Goal: Task Accomplishment & Management: Manage account settings

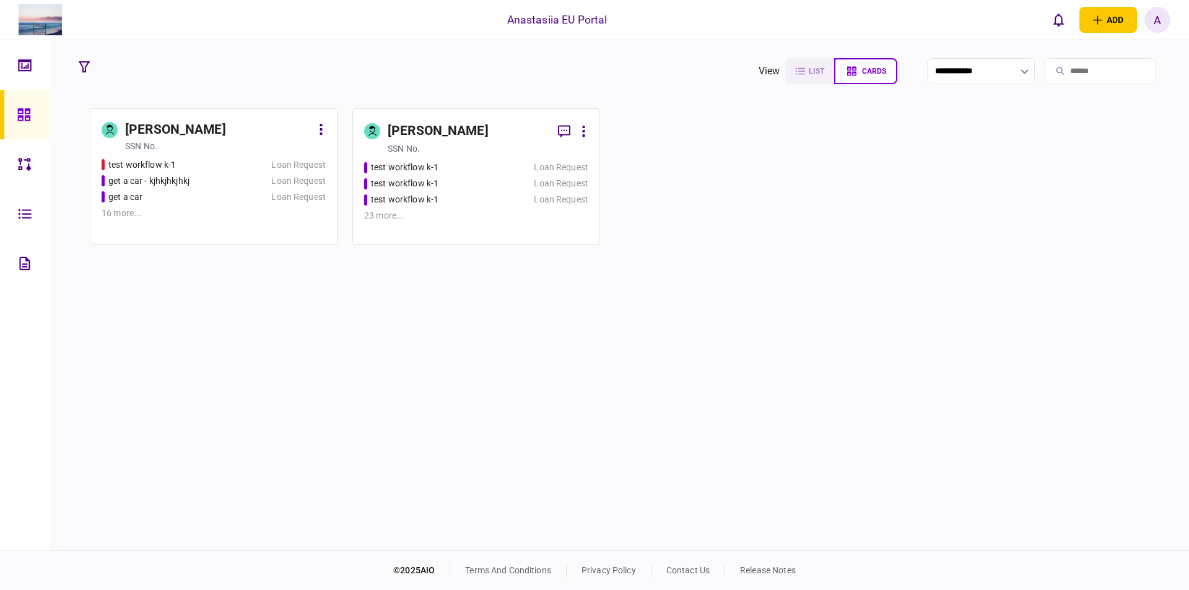
click at [535, 210] on div "23 more ..." at bounding box center [476, 215] width 224 height 13
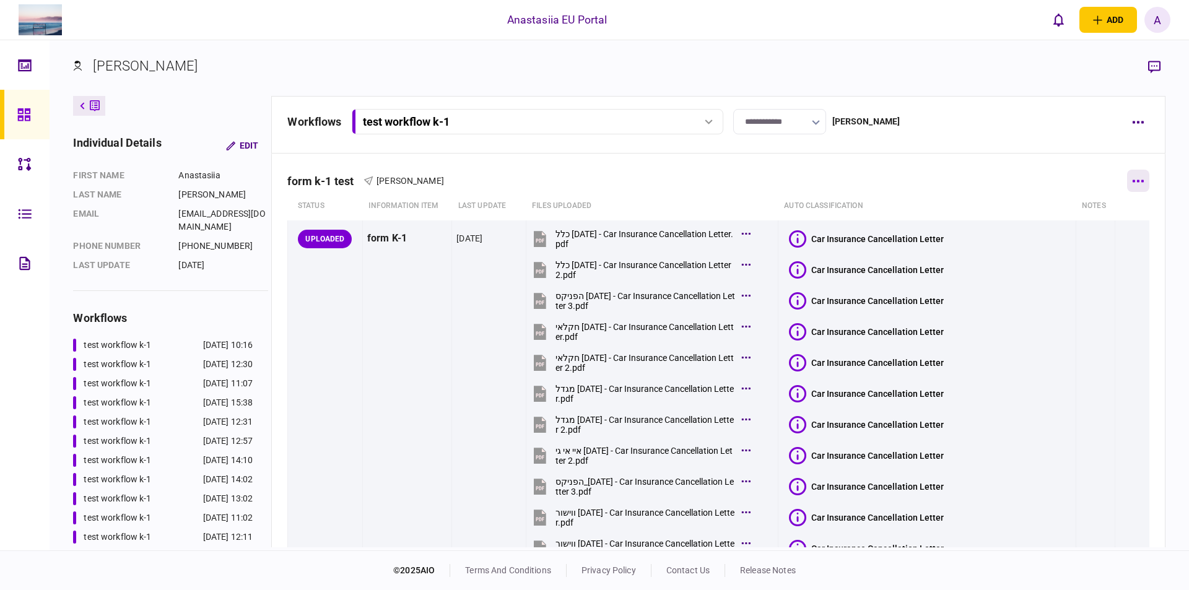
click at [1136, 178] on button "button" at bounding box center [1138, 181] width 22 height 22
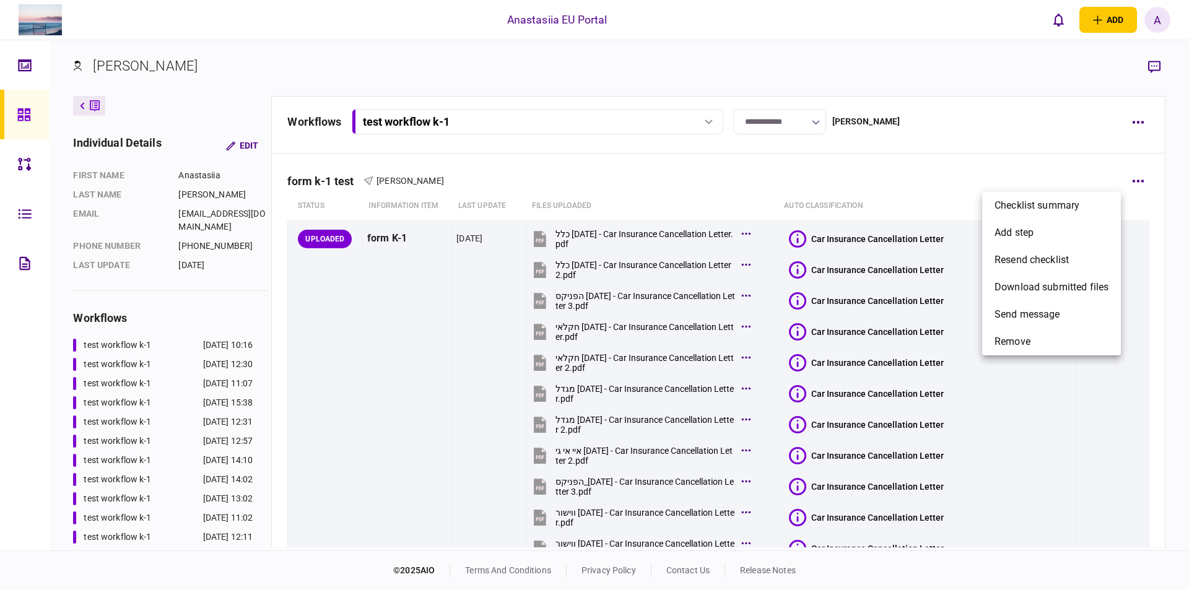
click at [1129, 112] on div at bounding box center [594, 295] width 1189 height 590
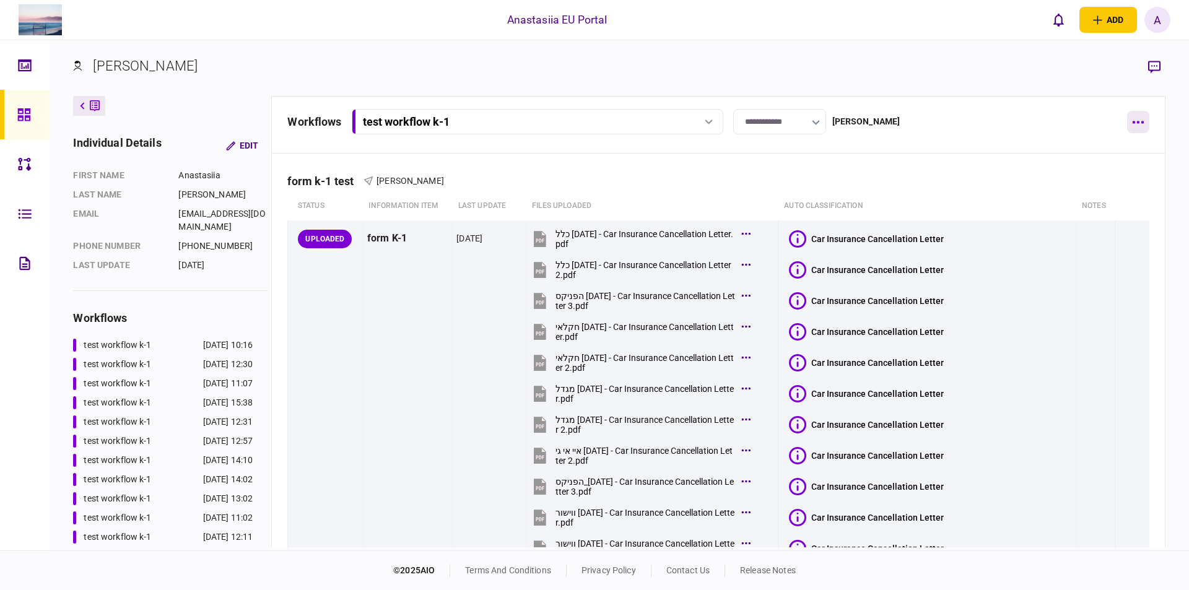
click at [1136, 124] on div "Checklist summary add step resend checklist download submitted files send messa…" at bounding box center [594, 295] width 1189 height 590
click at [1136, 125] on button "button" at bounding box center [1138, 122] width 22 height 22
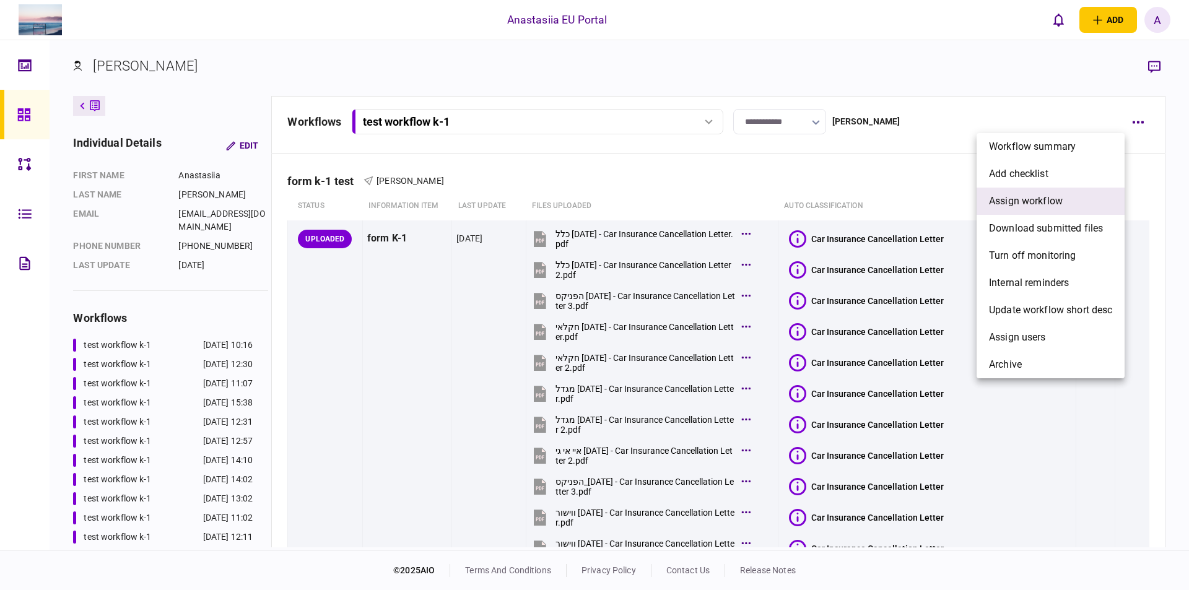
click at [1040, 198] on span "assign workflow" at bounding box center [1026, 201] width 74 height 15
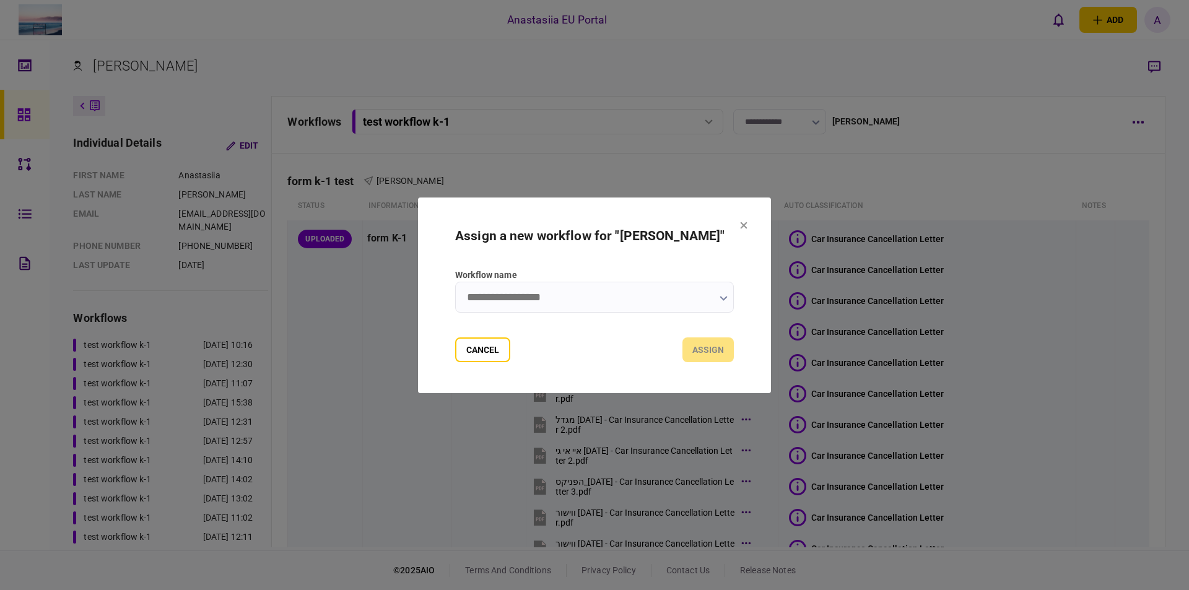
click at [532, 294] on input "Workflow name" at bounding box center [594, 297] width 279 height 31
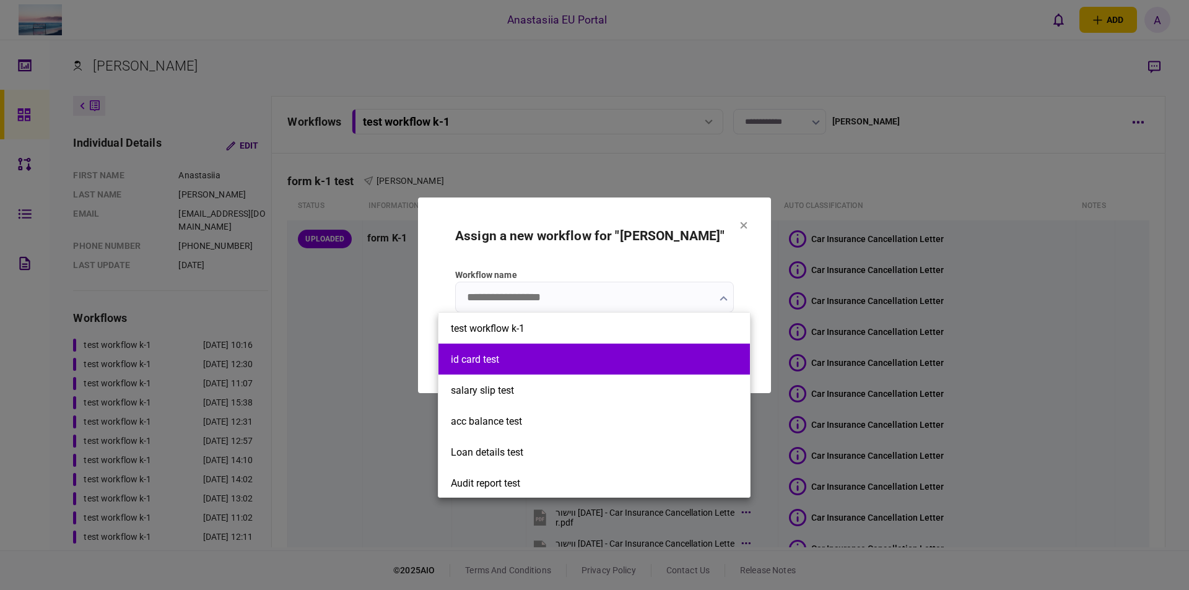
click at [541, 345] on li "id card test" at bounding box center [593, 359] width 311 height 31
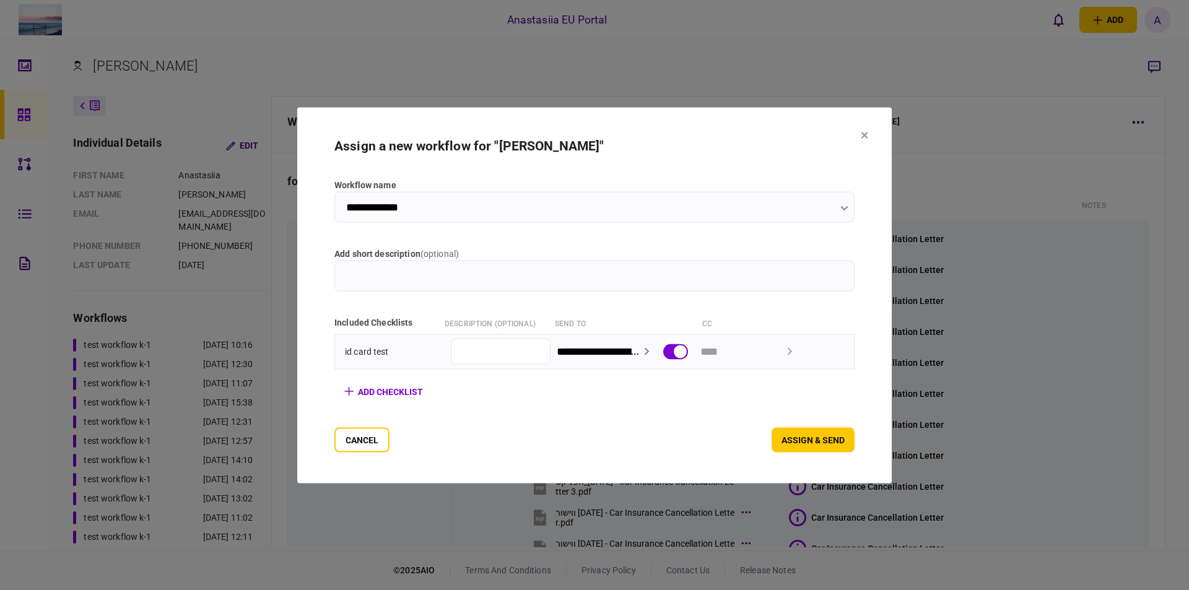
click at [630, 229] on section "**********" at bounding box center [594, 295] width 520 height 314
click at [630, 201] on input "**********" at bounding box center [594, 206] width 520 height 31
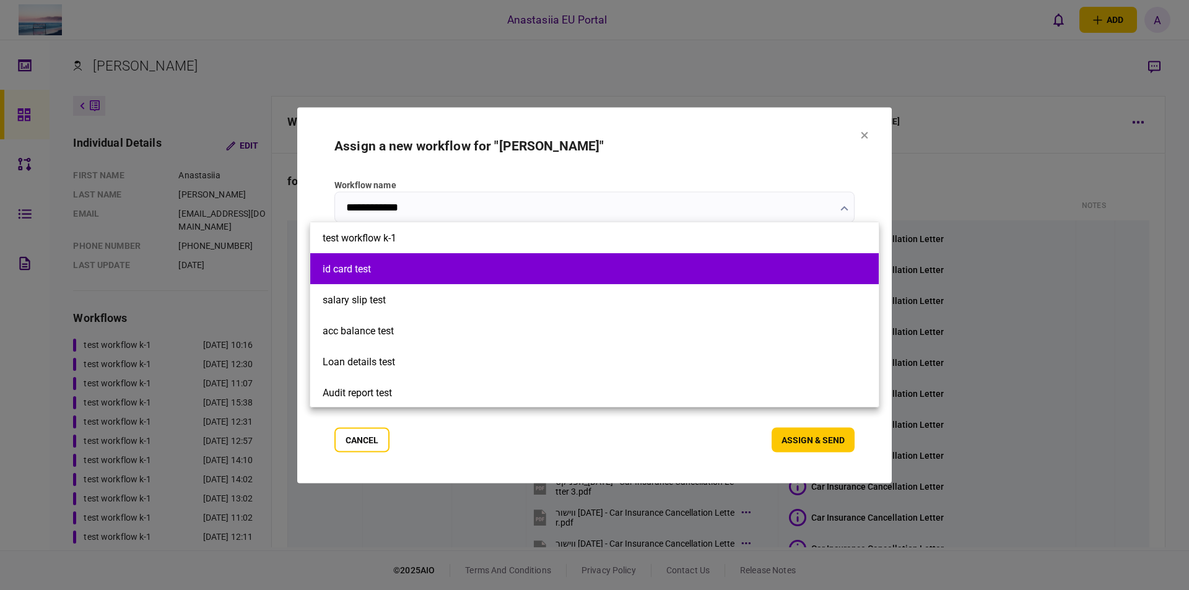
click at [659, 254] on li "id card test" at bounding box center [594, 268] width 568 height 31
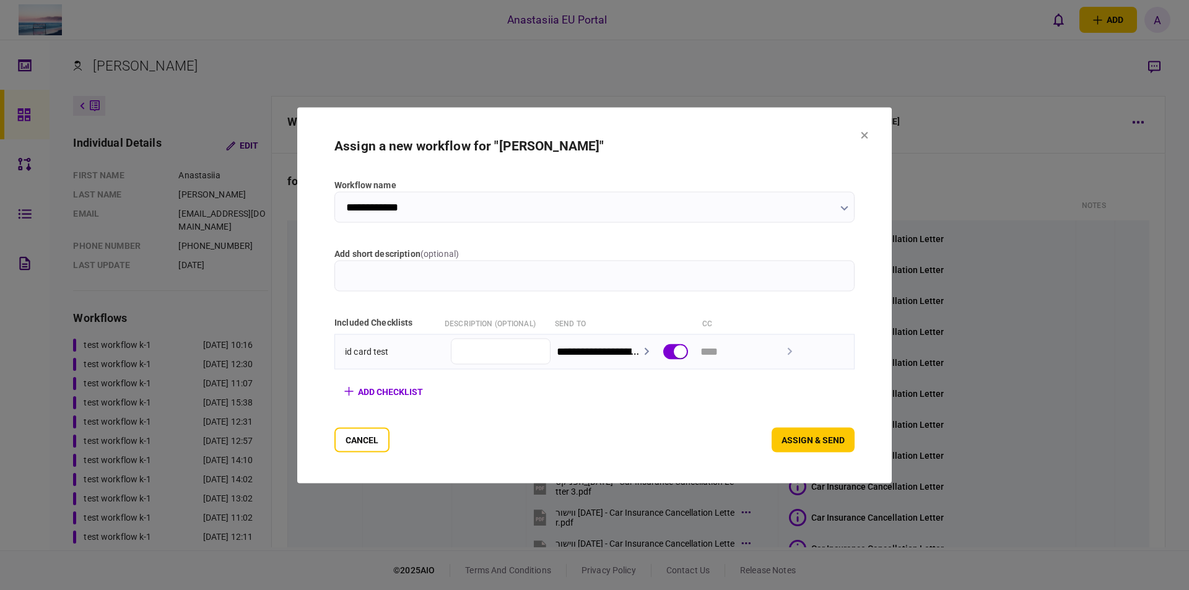
click at [854, 206] on input "**********" at bounding box center [594, 206] width 520 height 31
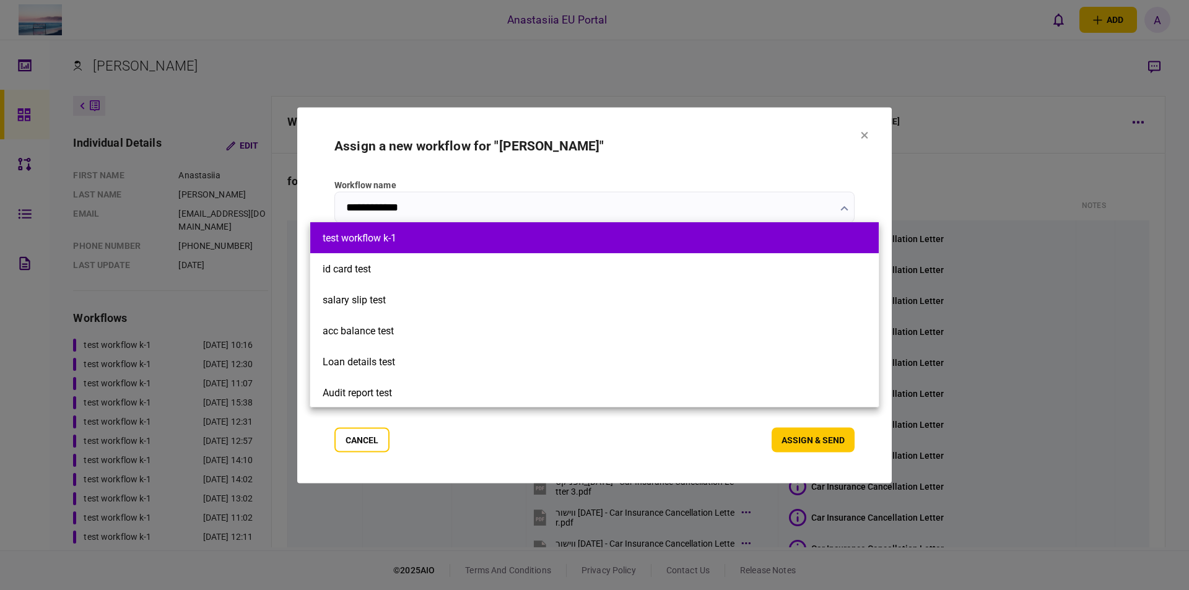
click at [806, 245] on li "test workflow k-1" at bounding box center [594, 237] width 568 height 31
type input "**********"
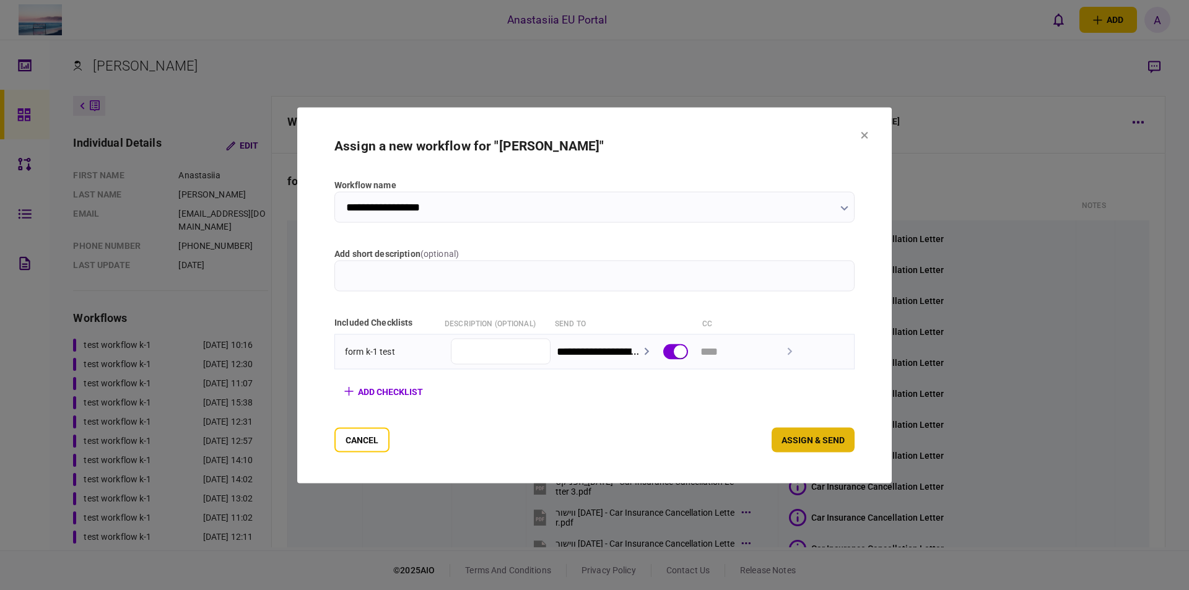
click at [846, 443] on button "assign & send" at bounding box center [812, 439] width 83 height 25
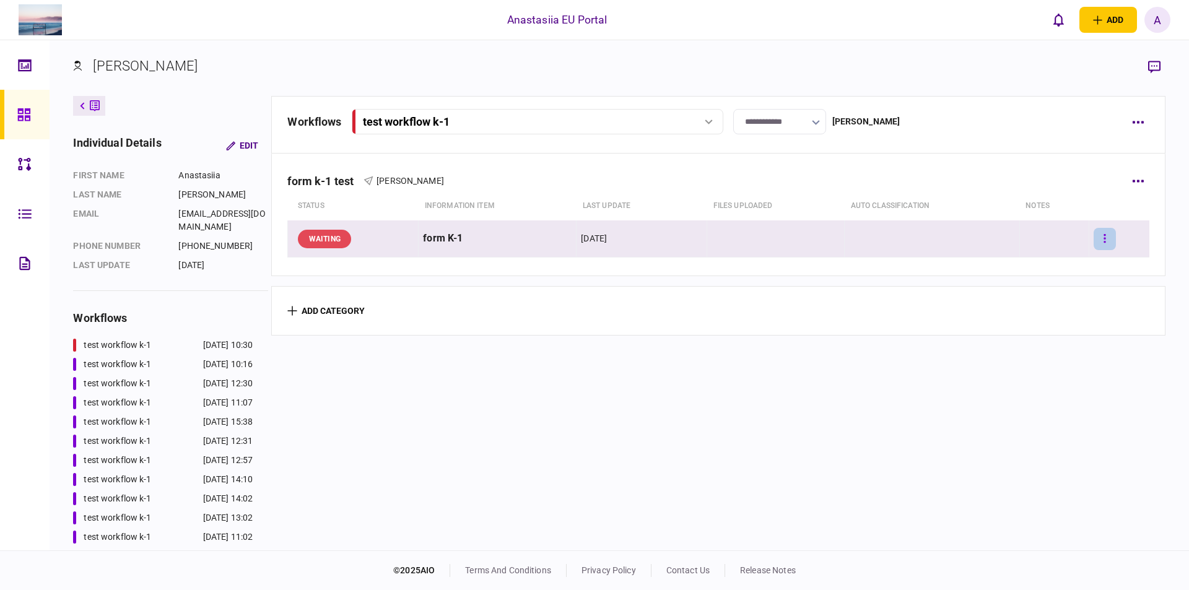
click at [1098, 230] on button "button" at bounding box center [1104, 239] width 22 height 22
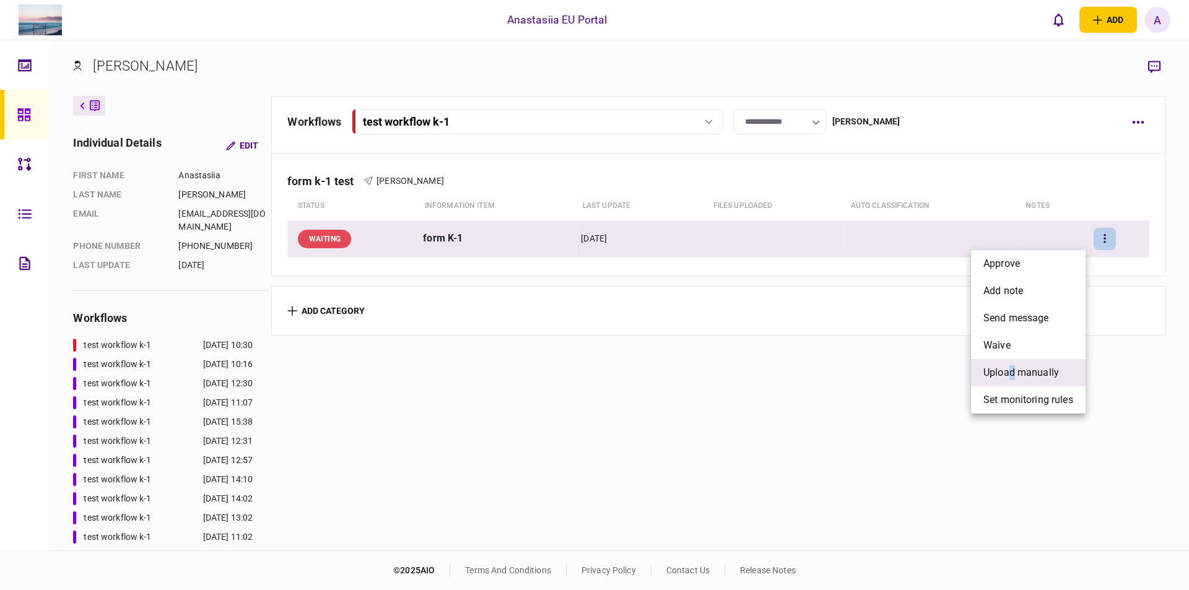
click at [1012, 365] on li "upload manually" at bounding box center [1028, 372] width 115 height 27
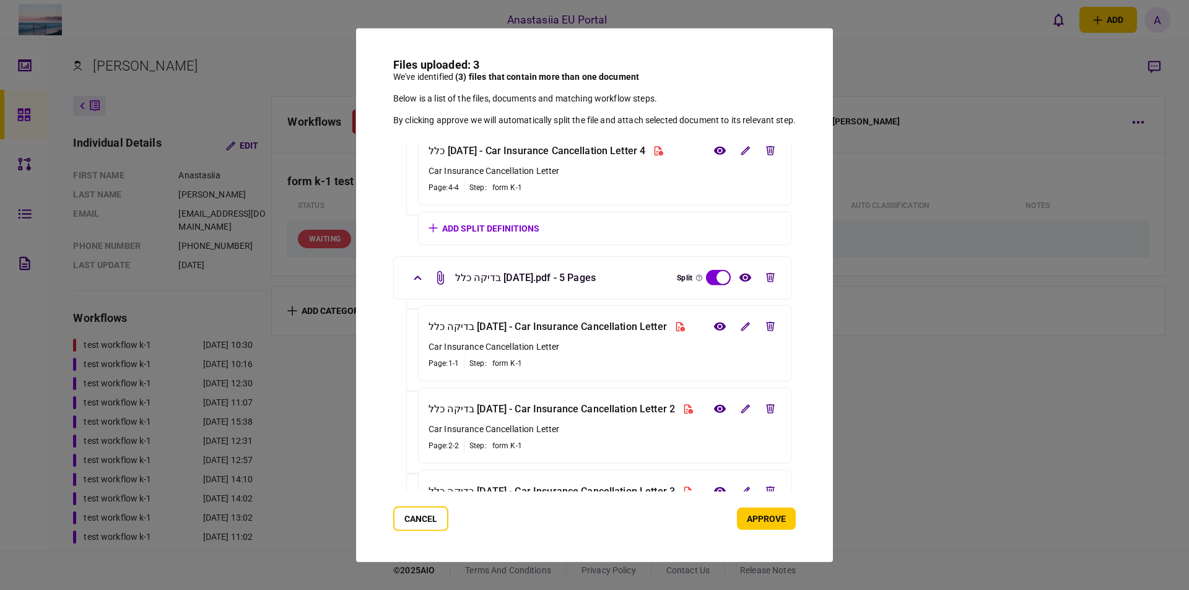
scroll to position [309, 0]
click at [780, 513] on button "approve" at bounding box center [766, 519] width 59 height 22
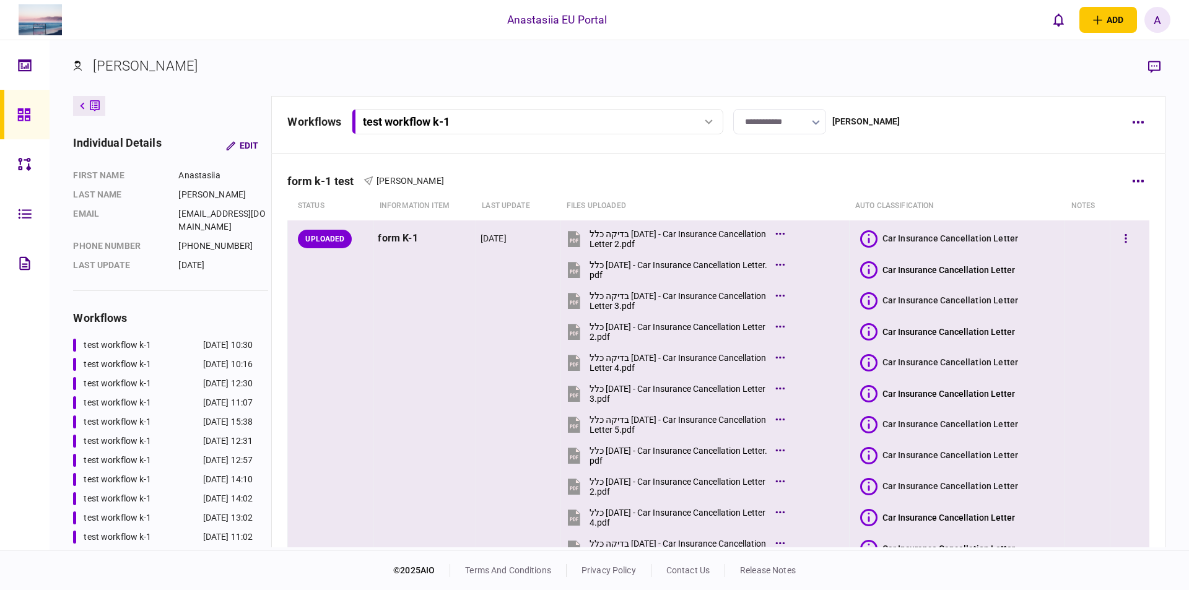
scroll to position [102, 0]
drag, startPoint x: 868, startPoint y: 224, endPoint x: 869, endPoint y: 239, distance: 14.9
click at [867, 225] on td "Car Insurance Cancellation Letter Car Insurance Cancellation Letter Car Insuran…" at bounding box center [958, 395] width 213 height 350
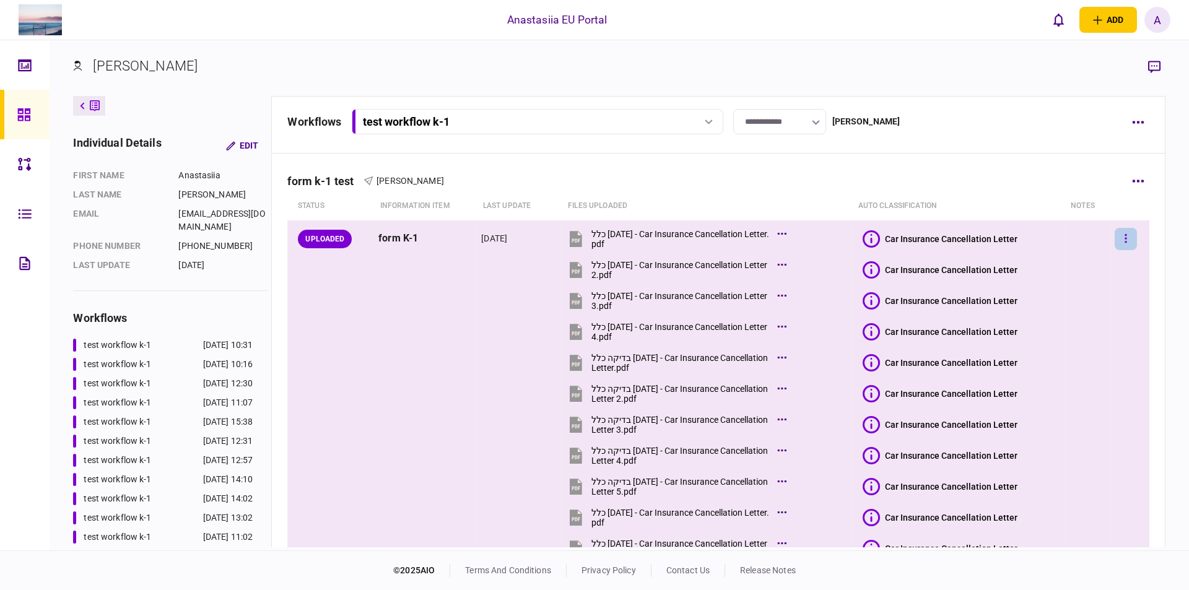
click at [870, 238] on icon at bounding box center [871, 238] width 17 height 17
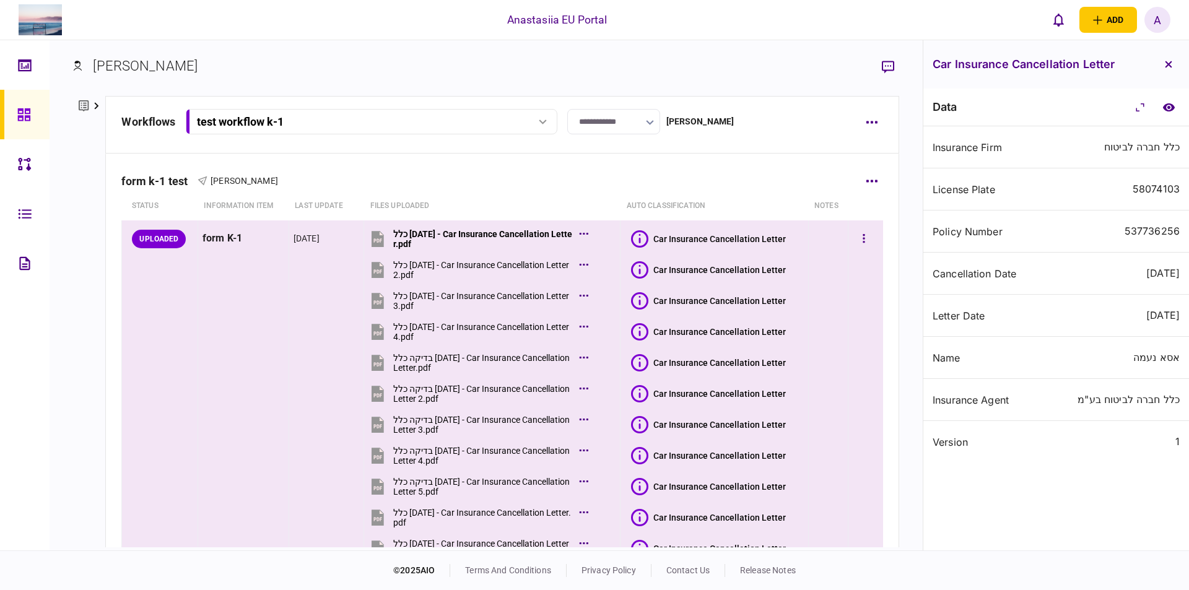
drag, startPoint x: 635, startPoint y: 273, endPoint x: 635, endPoint y: 321, distance: 48.3
click at [639, 272] on icon at bounding box center [640, 269] width 2 height 9
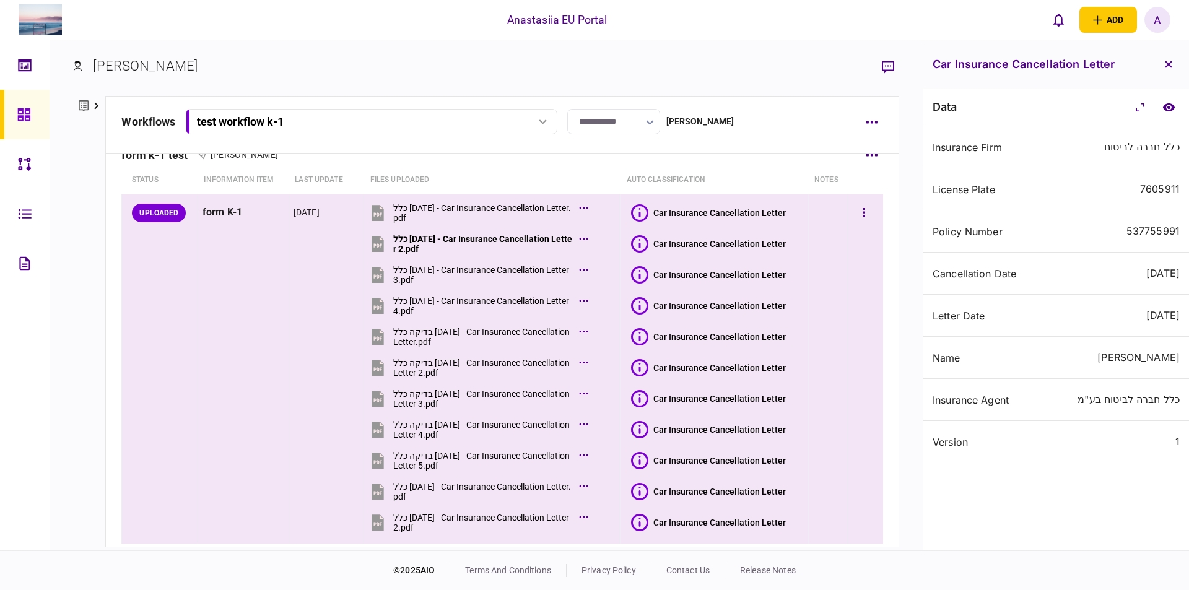
scroll to position [102, 0]
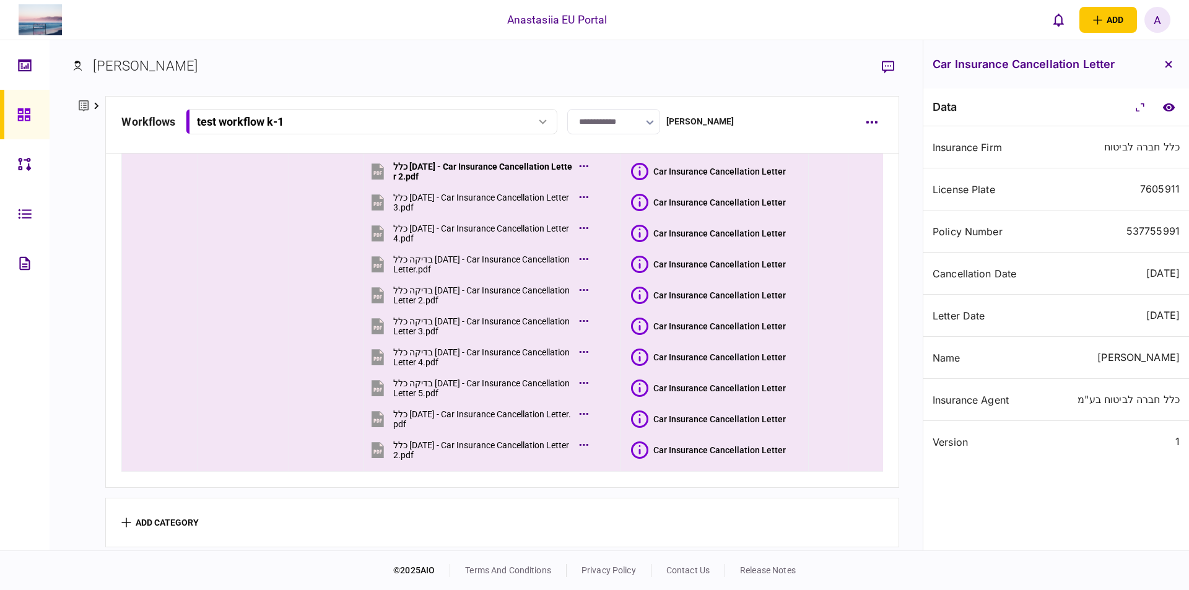
click at [635, 360] on icon at bounding box center [639, 357] width 17 height 17
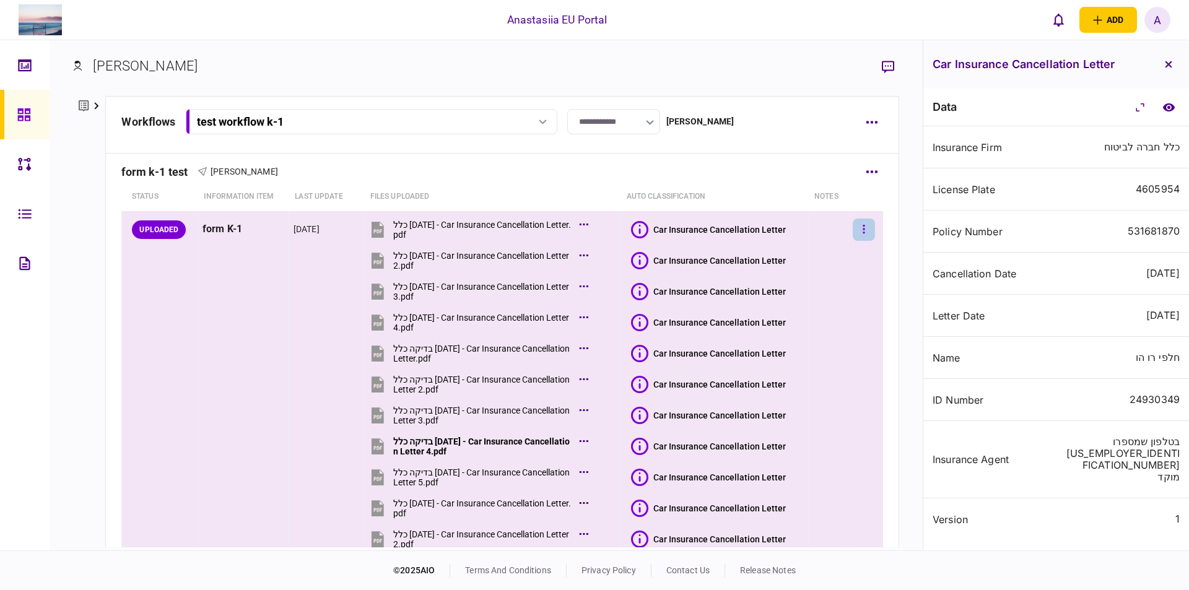
scroll to position [0, 0]
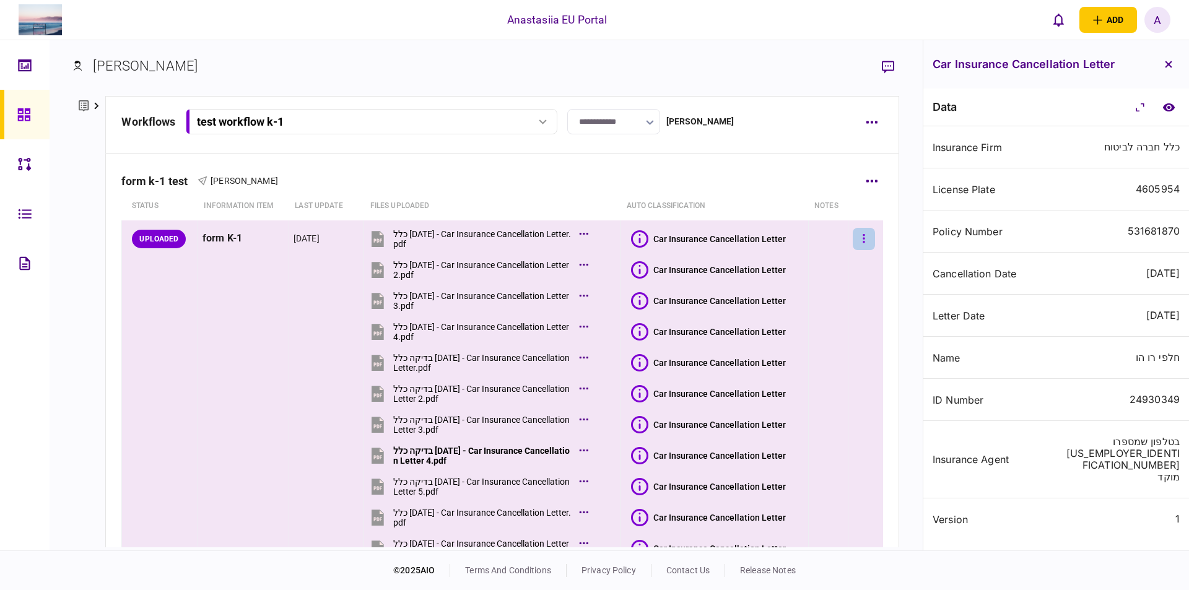
click at [858, 228] on button "button" at bounding box center [864, 239] width 22 height 22
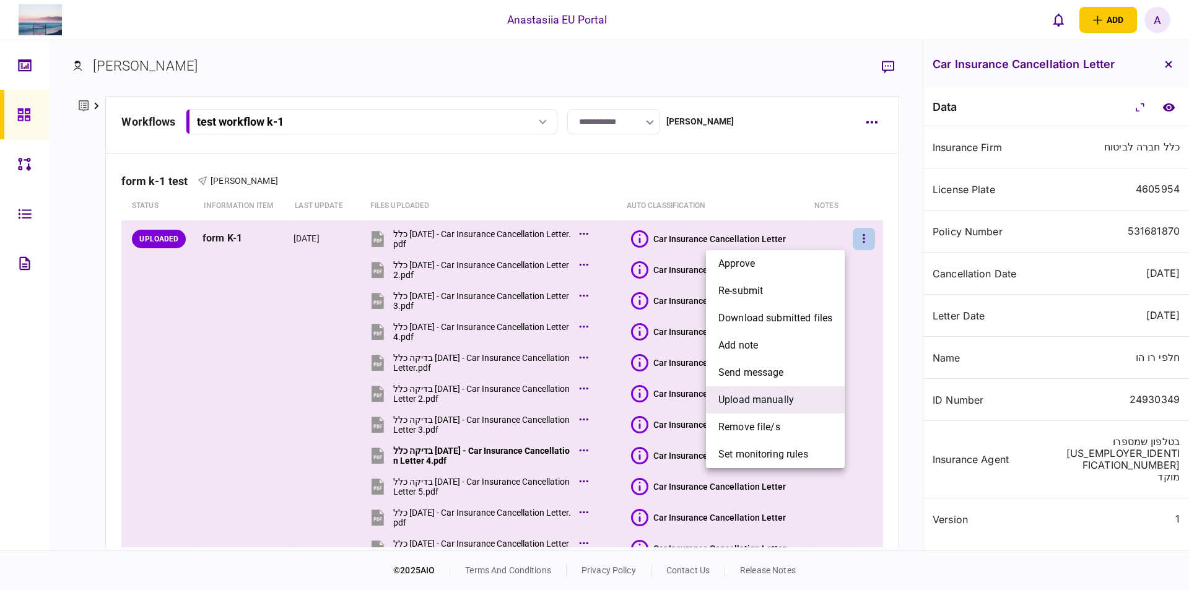
click at [795, 404] on li "upload manually" at bounding box center [775, 399] width 139 height 27
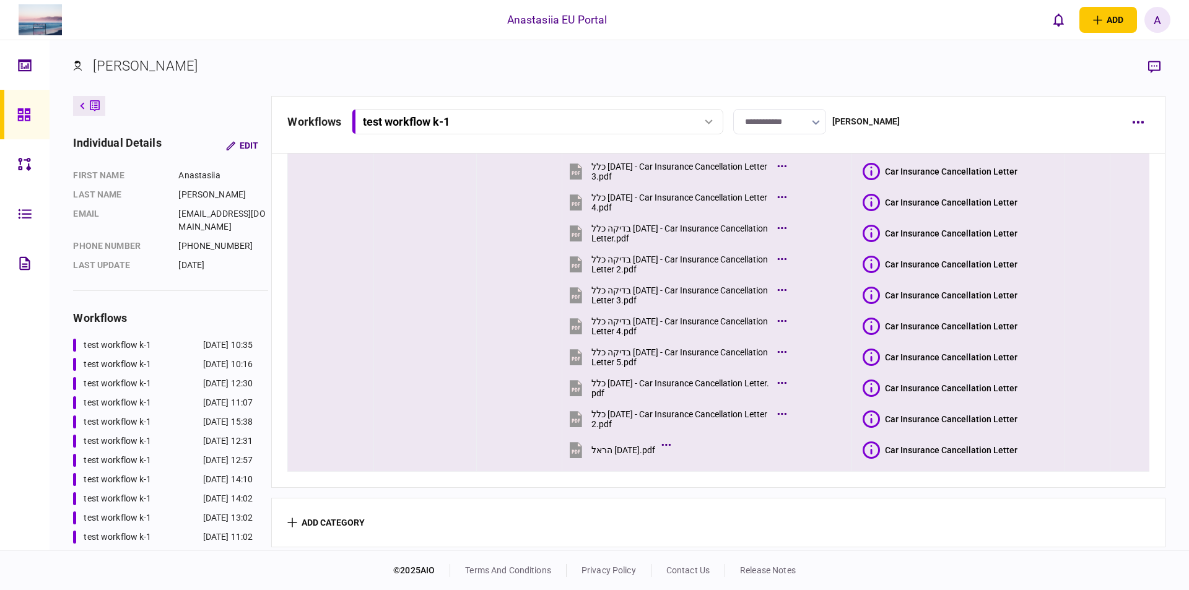
click at [868, 445] on icon at bounding box center [871, 449] width 17 height 17
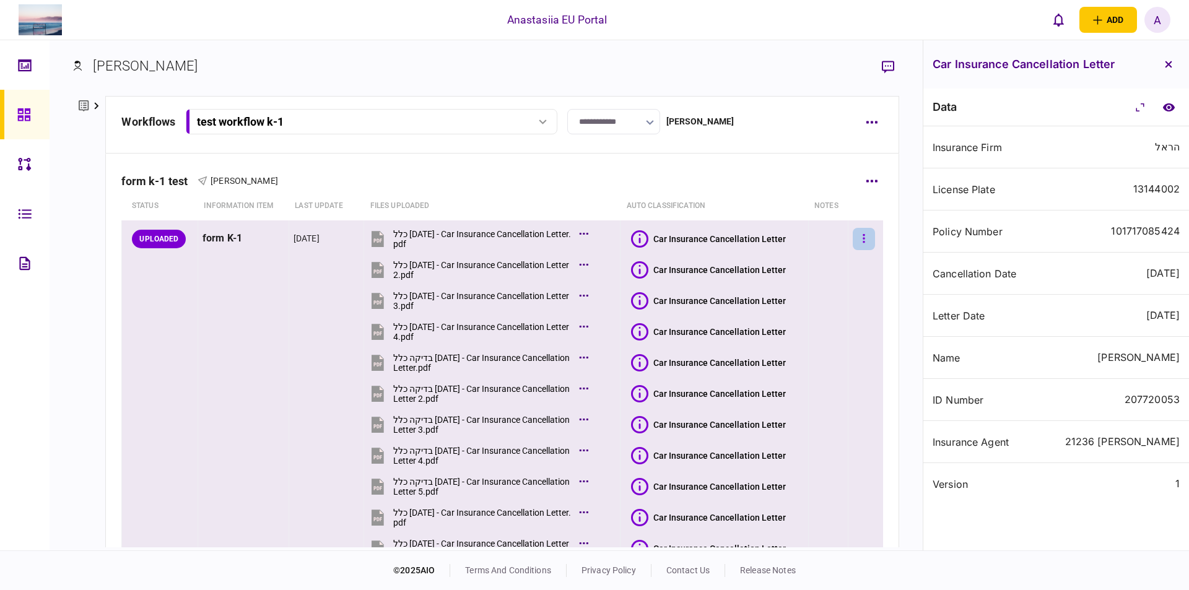
click at [859, 240] on button "button" at bounding box center [864, 239] width 22 height 22
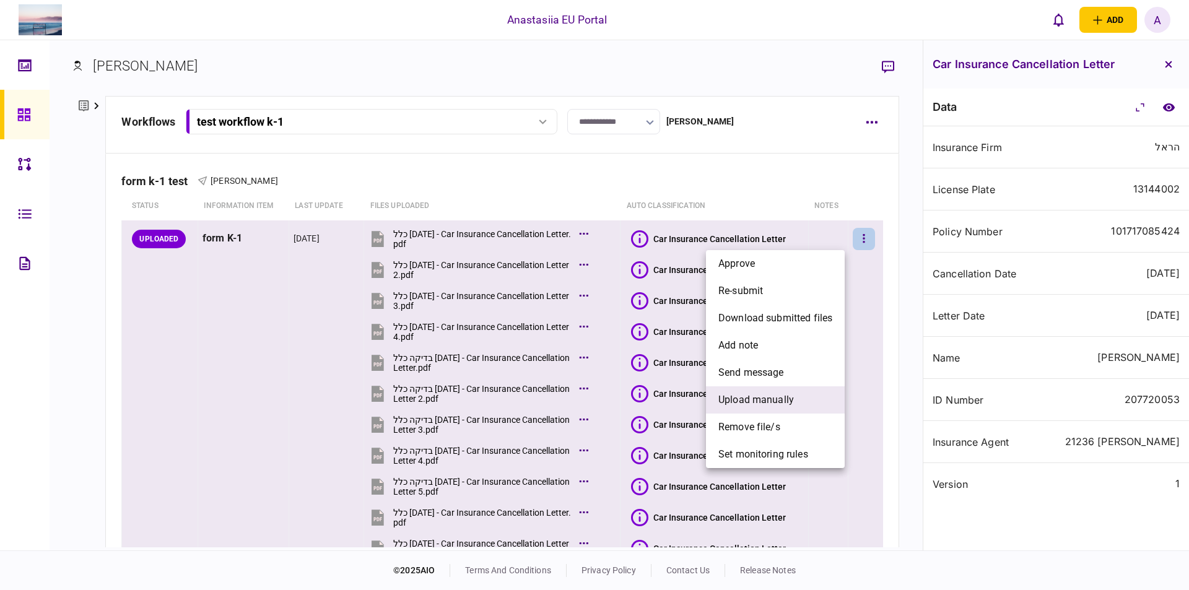
click at [768, 399] on span "upload manually" at bounding box center [756, 400] width 76 height 15
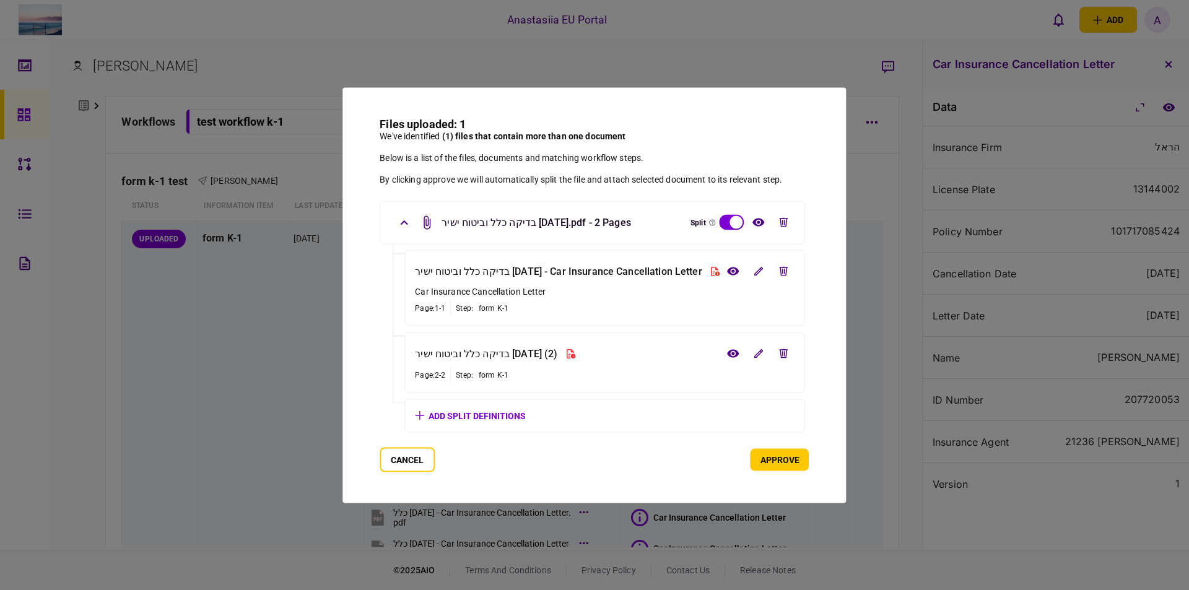
click at [805, 455] on button "approve" at bounding box center [779, 459] width 59 height 22
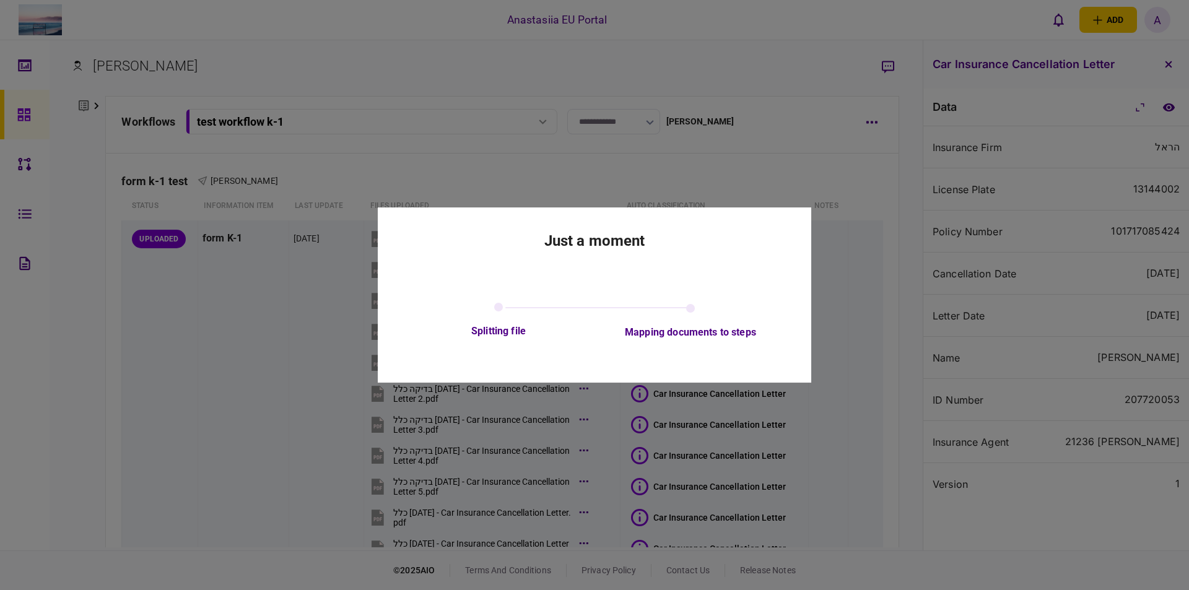
click at [805, 455] on div at bounding box center [594, 295] width 1189 height 590
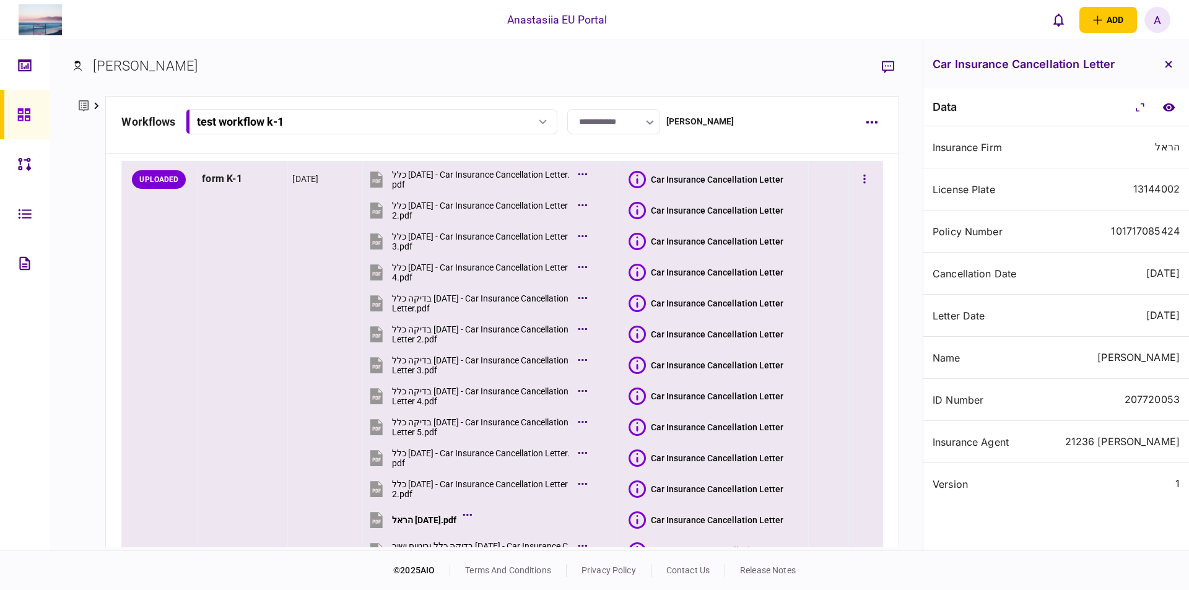
scroll to position [195, 0]
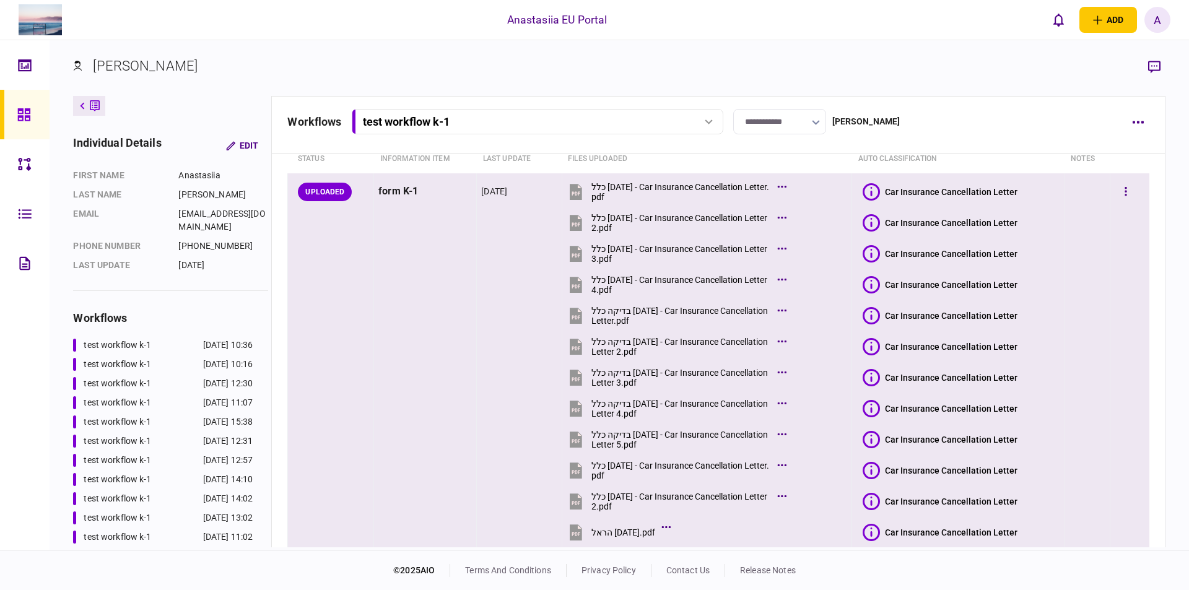
scroll to position [195, 0]
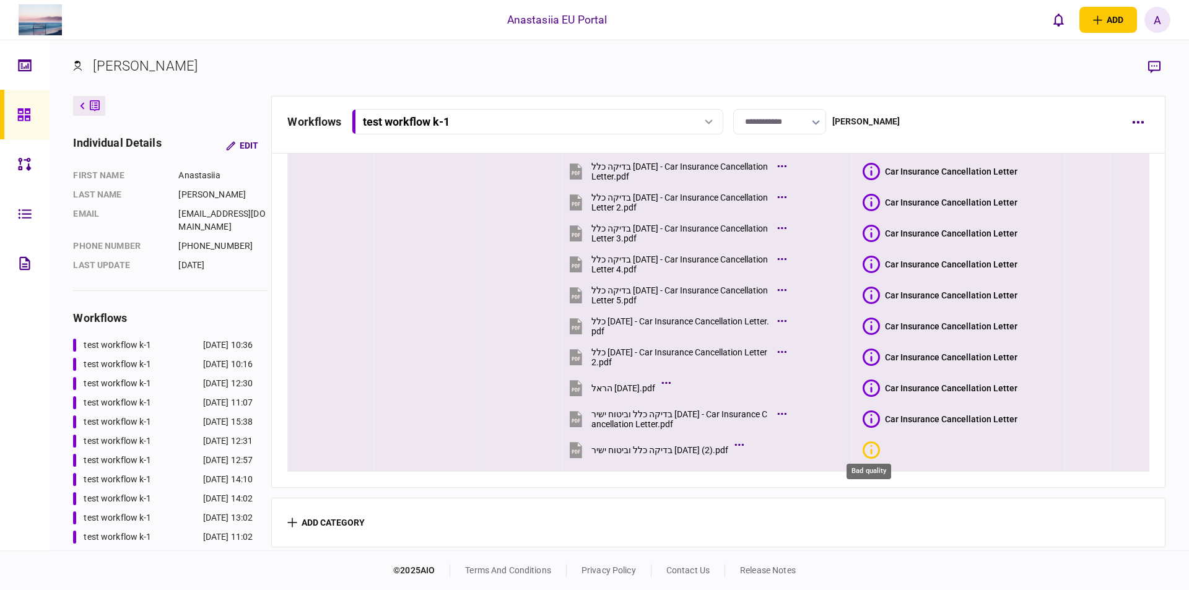
click at [874, 453] on icon "Bad quality" at bounding box center [871, 449] width 17 height 17
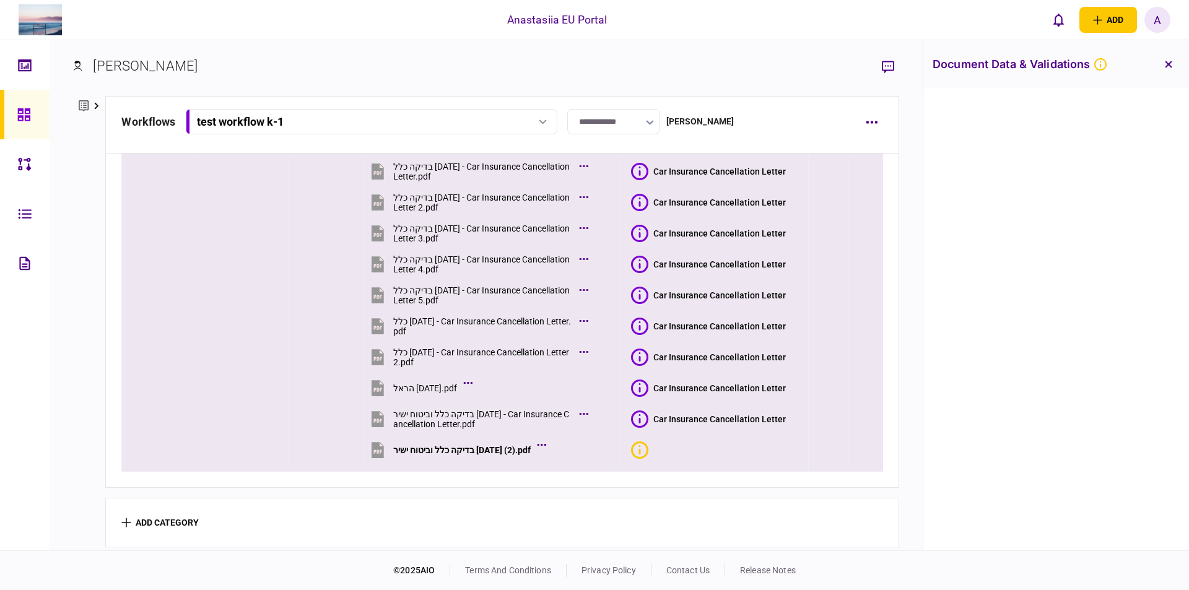
click at [640, 419] on icon at bounding box center [639, 419] width 17 height 17
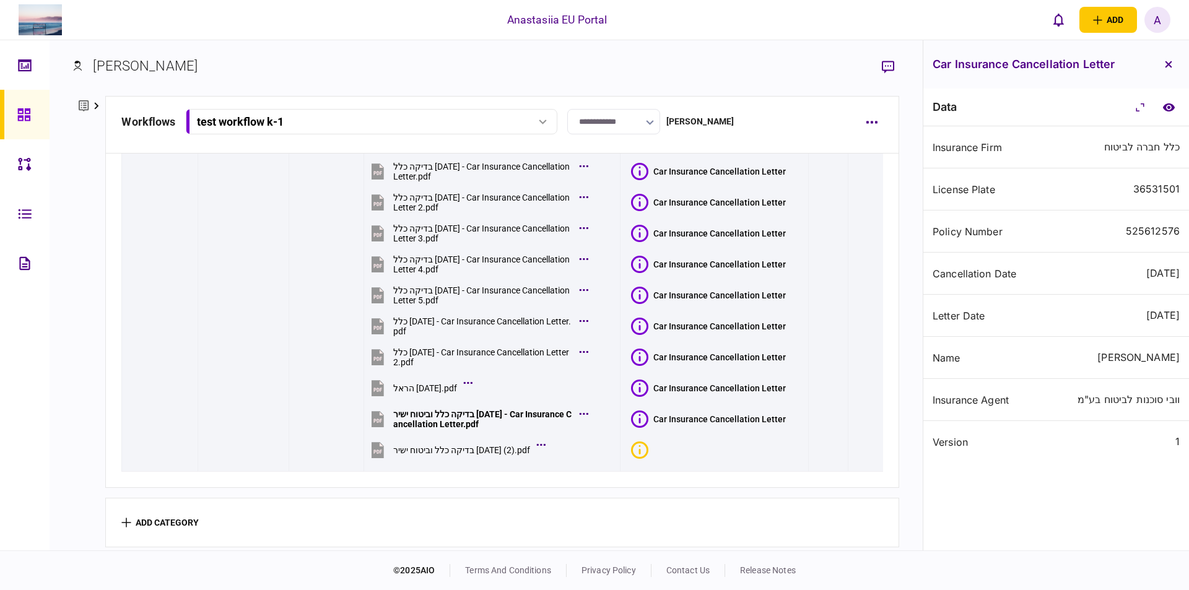
scroll to position [0, 0]
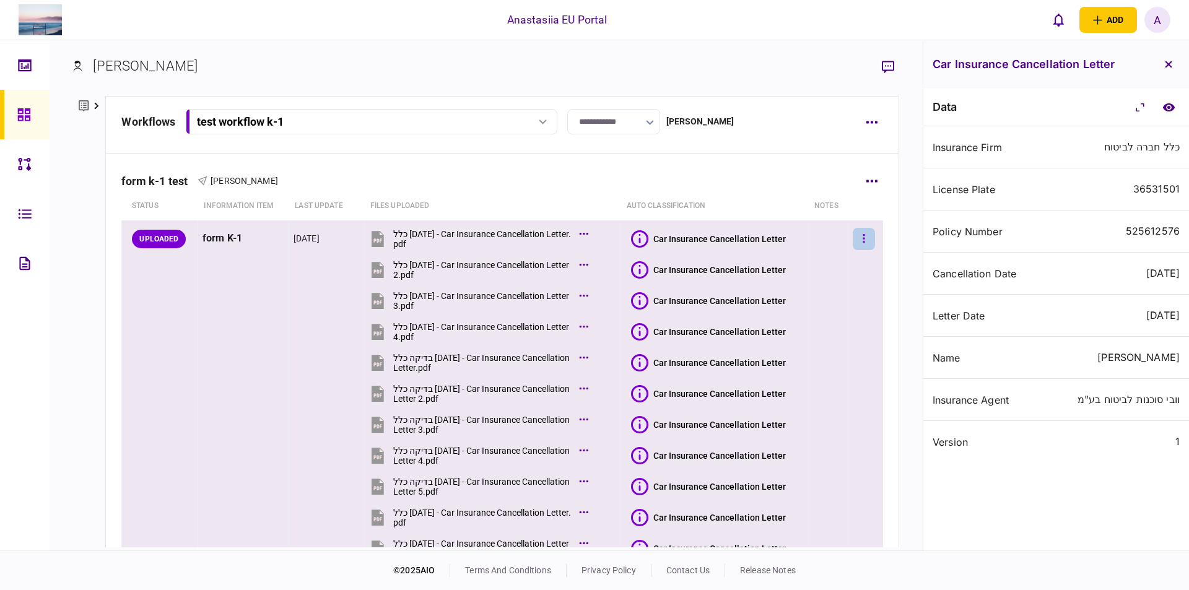
click at [853, 240] on button "button" at bounding box center [864, 239] width 22 height 22
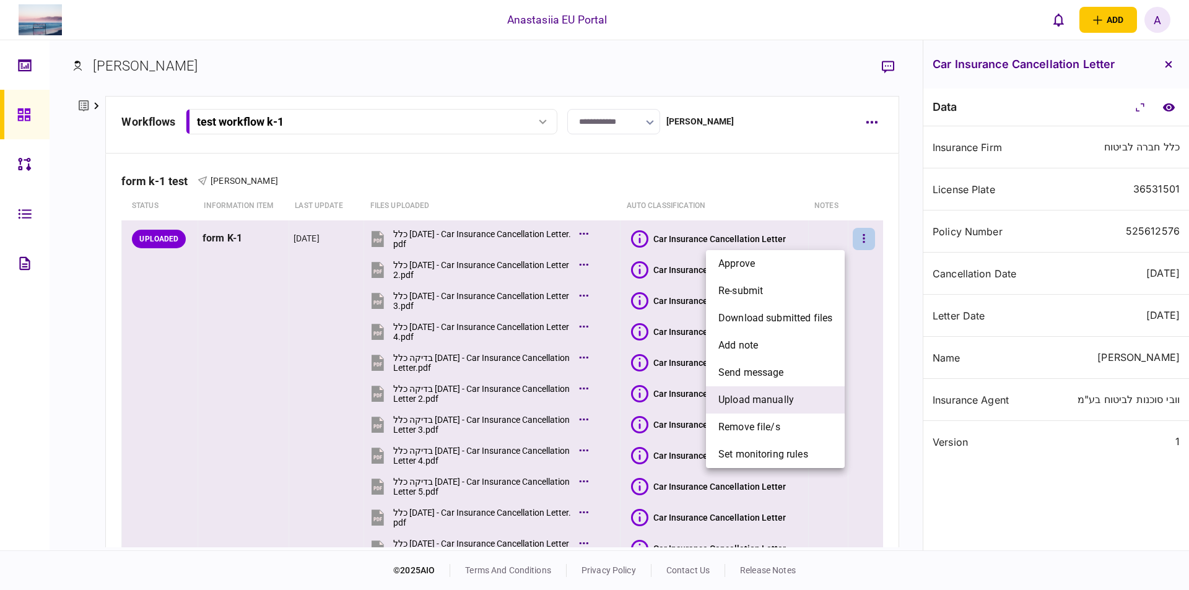
click at [781, 404] on span "upload manually" at bounding box center [756, 400] width 76 height 15
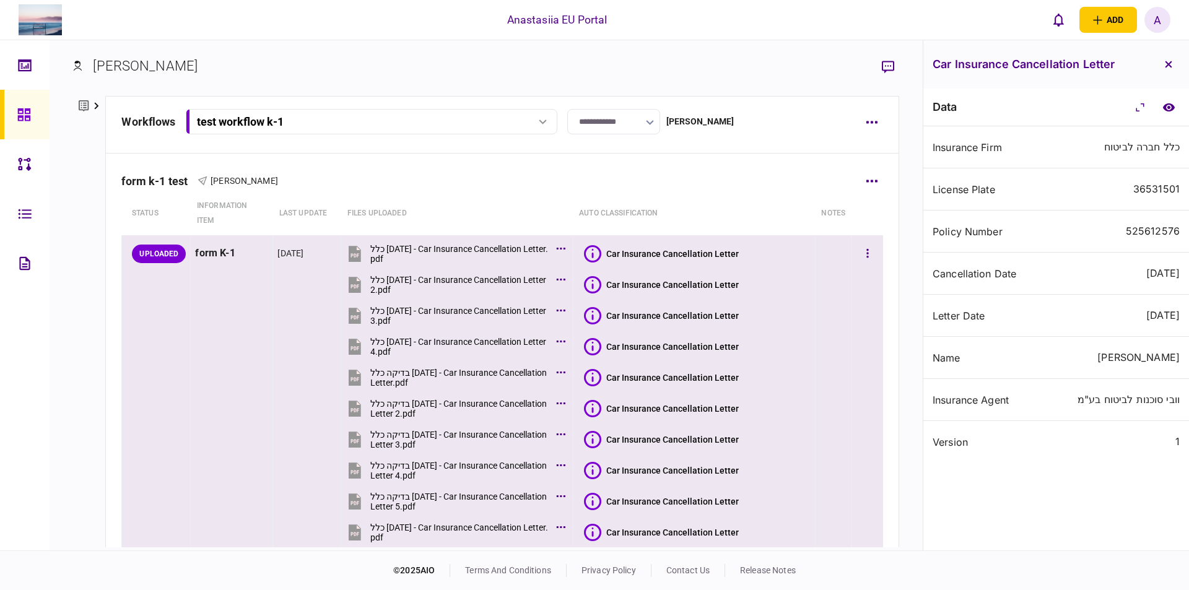
scroll to position [241, 0]
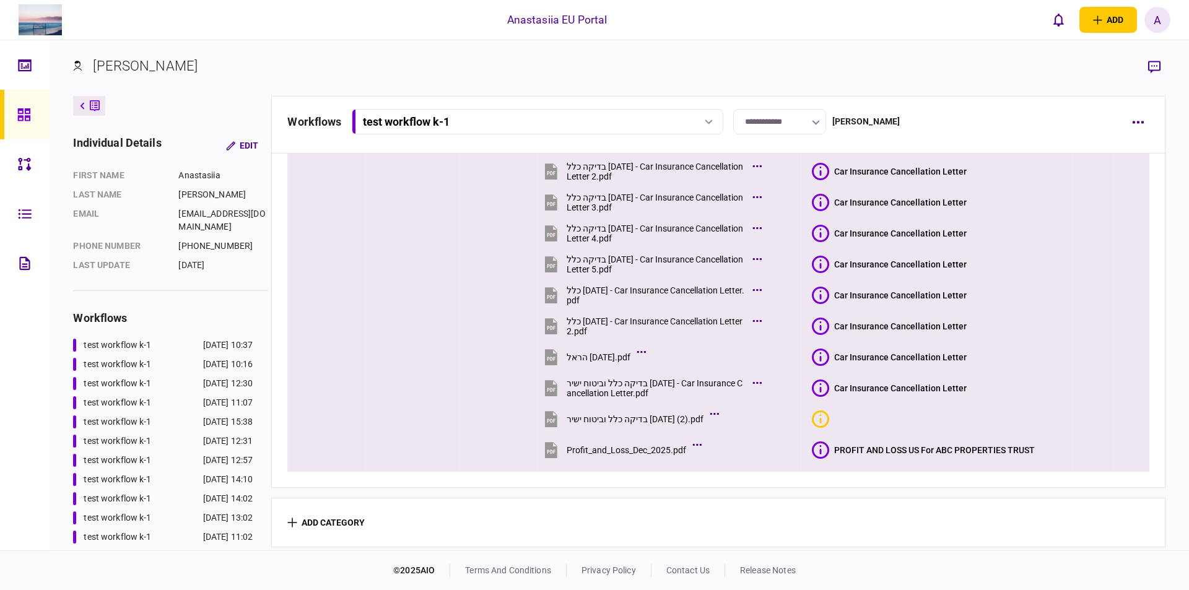
click at [817, 448] on icon at bounding box center [820, 449] width 17 height 17
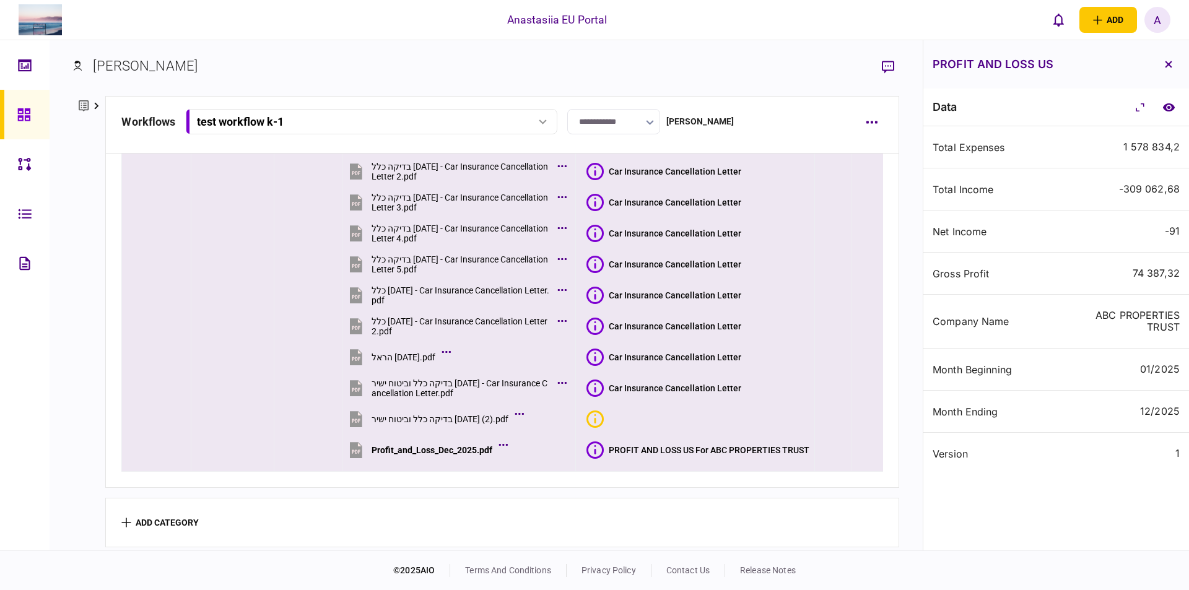
click at [596, 442] on icon at bounding box center [594, 449] width 17 height 17
